Goal: Task Accomplishment & Management: Complete application form

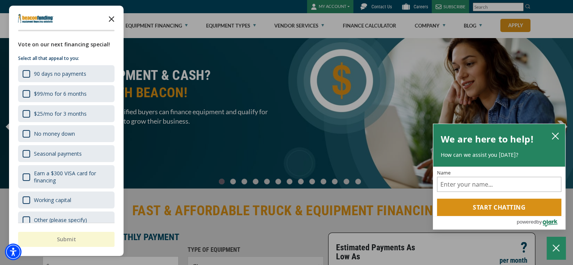
click at [113, 18] on icon "Close the survey" at bounding box center [111, 18] width 15 height 15
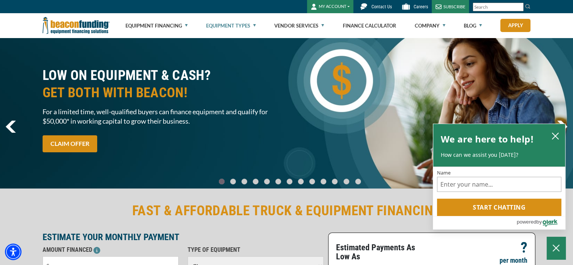
click at [236, 28] on link "Equipment Types" at bounding box center [231, 26] width 50 height 24
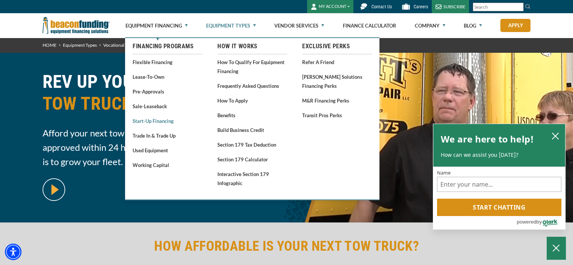
click at [165, 124] on link "Start-Up Financing" at bounding box center [168, 120] width 70 height 9
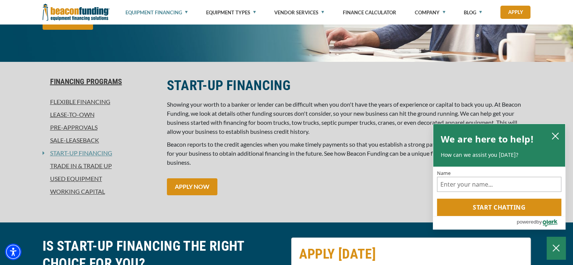
scroll to position [226, 0]
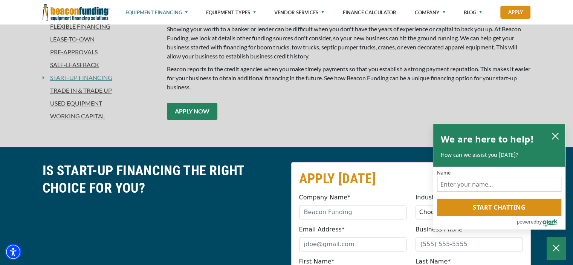
click at [199, 113] on link "APPLY NOW" at bounding box center [192, 111] width 51 height 17
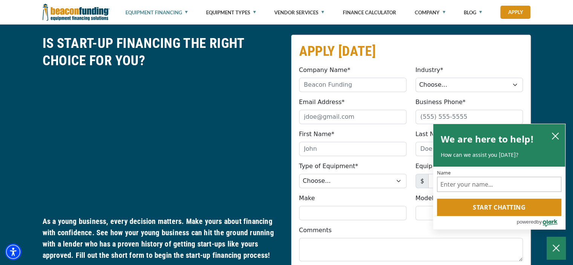
scroll to position [358, 0]
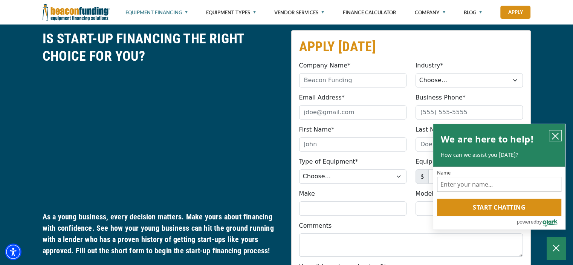
click at [560, 133] on button "close chatbox" at bounding box center [556, 135] width 12 height 11
